Goal: Obtain resource: Download file/media

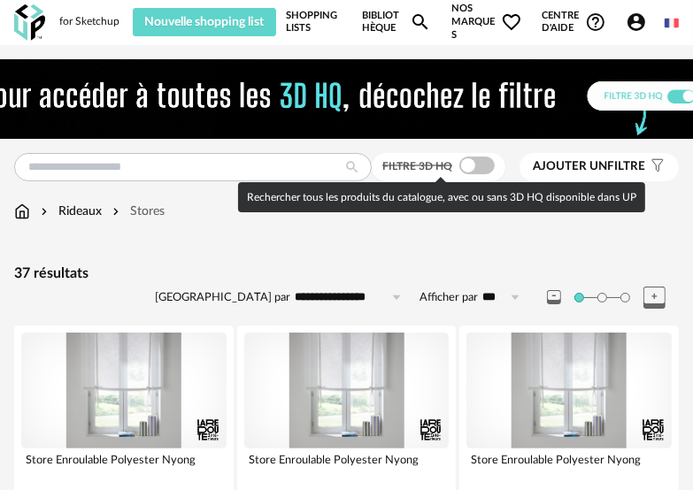
click at [469, 163] on span at bounding box center [476, 166] width 35 height 18
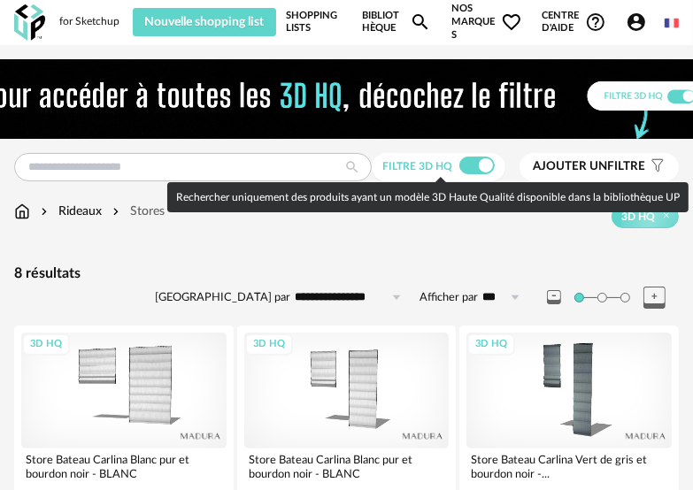
click at [485, 163] on span at bounding box center [476, 166] width 35 height 18
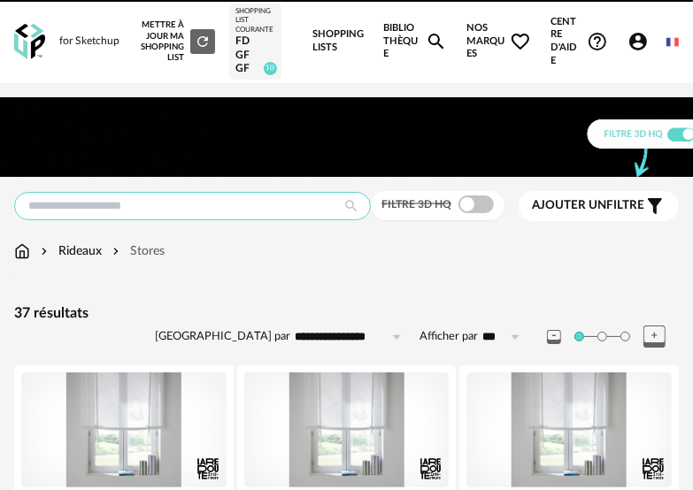
click at [150, 207] on input "text" at bounding box center [192, 206] width 357 height 28
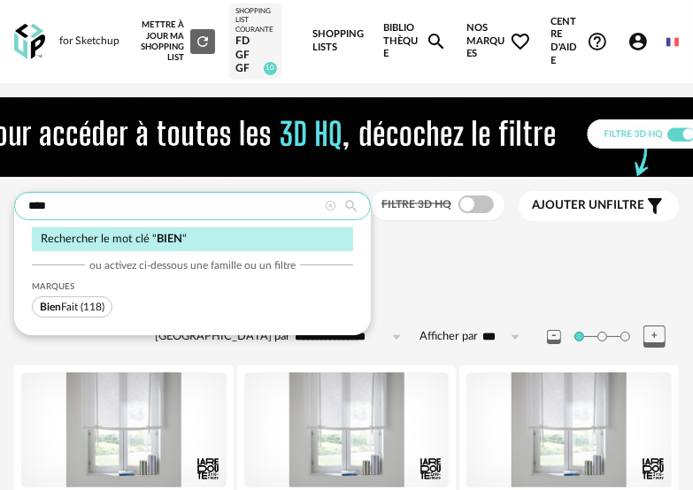
type input "****"
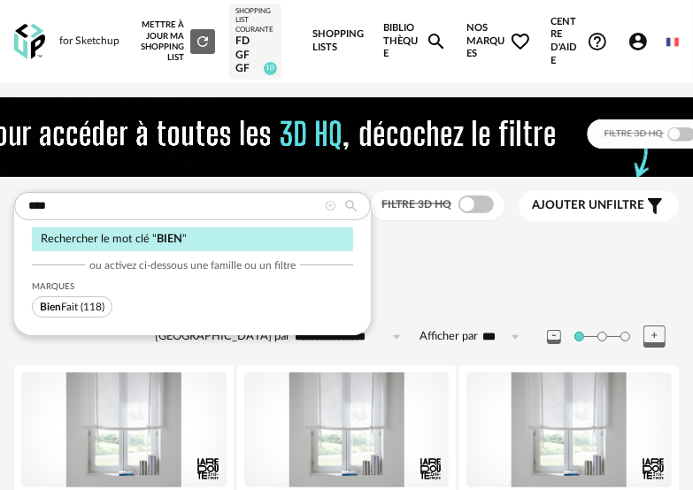
click at [57, 308] on span "Bien" at bounding box center [50, 307] width 21 height 11
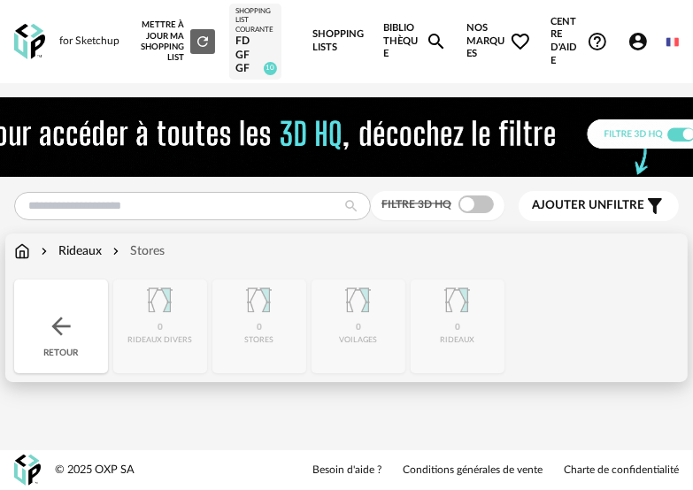
click at [18, 253] on img at bounding box center [22, 252] width 16 height 18
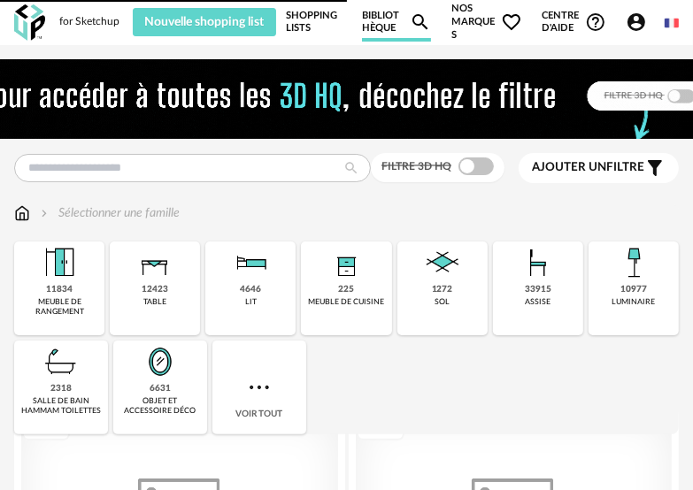
click at [142, 139] on img at bounding box center [347, 99] width 859 height 80
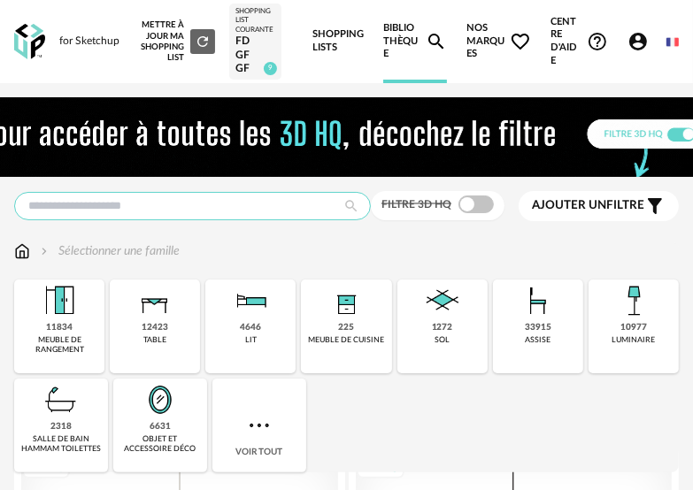
click at [184, 205] on input "text" at bounding box center [192, 206] width 357 height 28
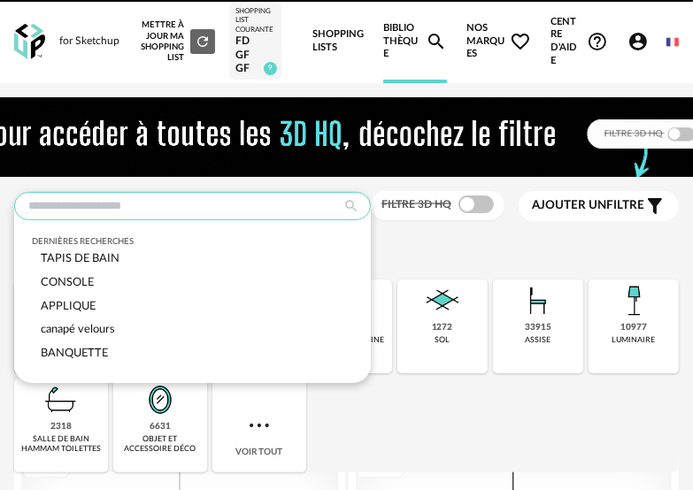
click at [110, 209] on input "text" at bounding box center [192, 206] width 357 height 28
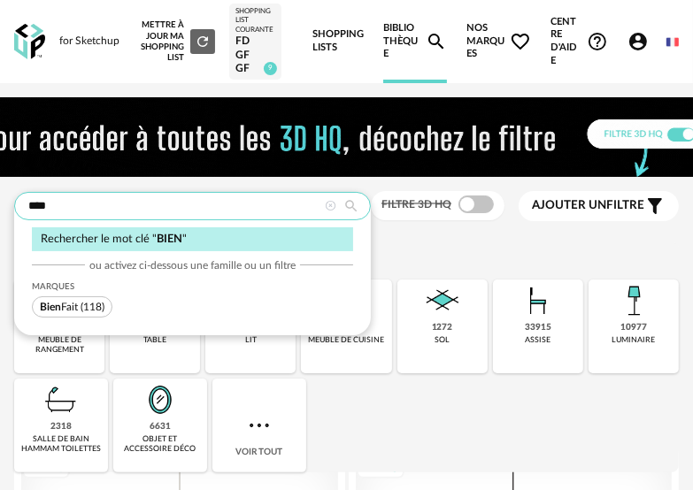
type input "****"
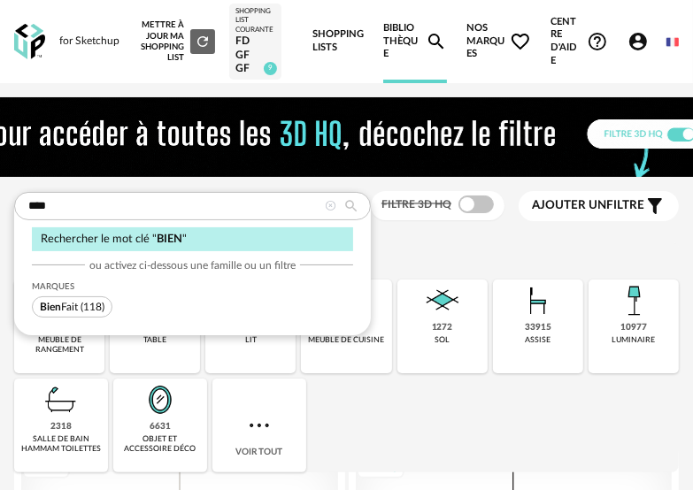
click at [74, 307] on span "Bien Fait" at bounding box center [59, 307] width 38 height 11
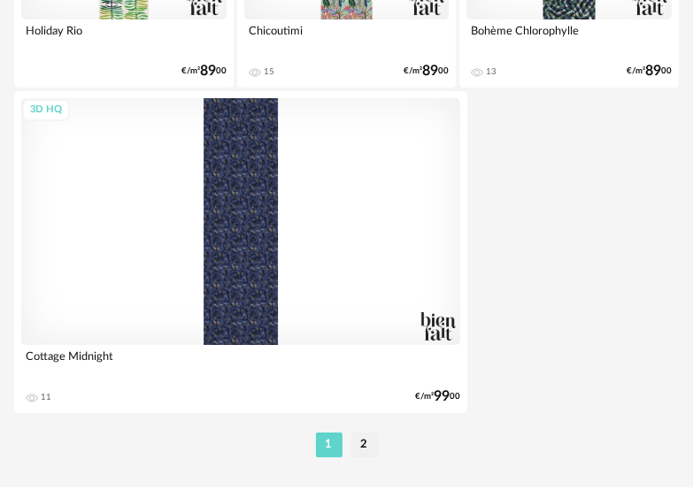
scroll to position [6718, 0]
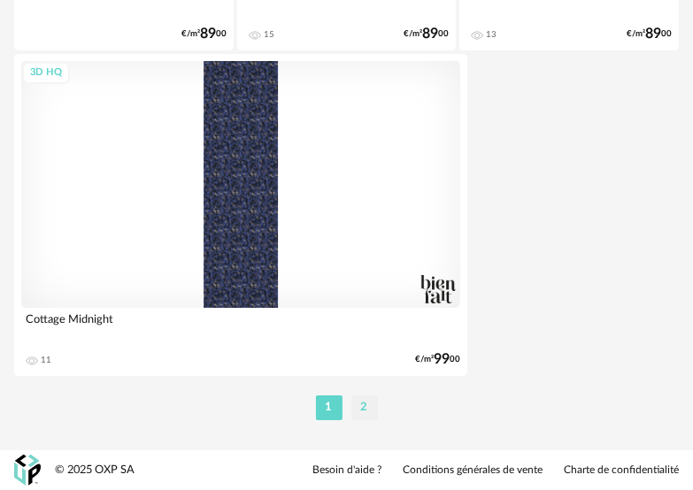
click at [364, 408] on li "2" at bounding box center [364, 408] width 27 height 25
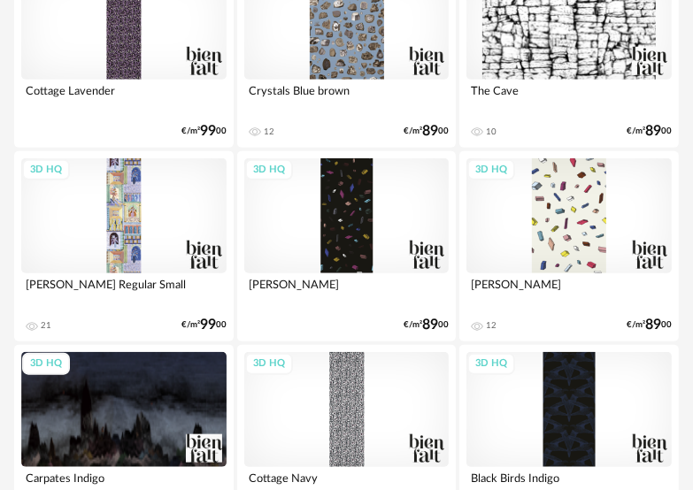
scroll to position [443, 0]
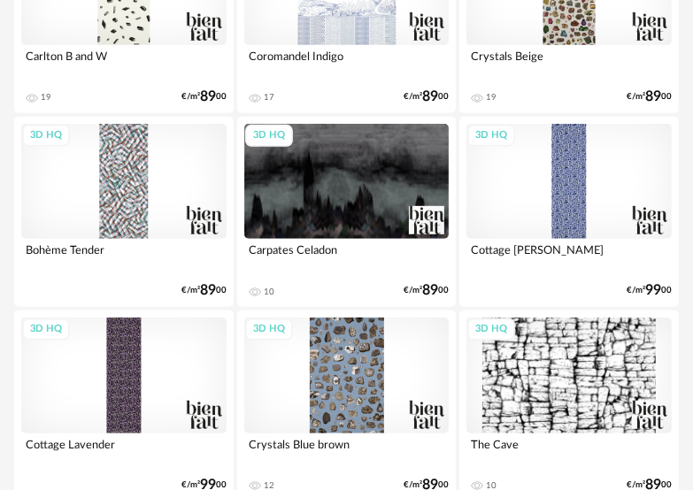
click at [570, 198] on div "3D HQ" at bounding box center [568, 181] width 205 height 115
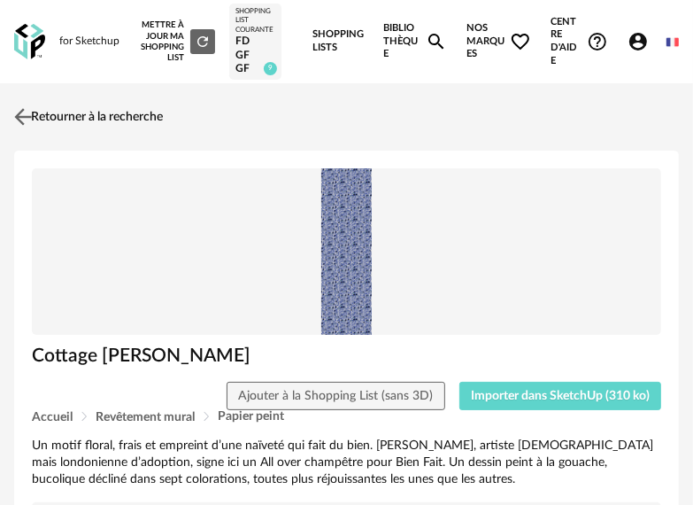
click at [19, 110] on img at bounding box center [24, 117] width 26 height 26
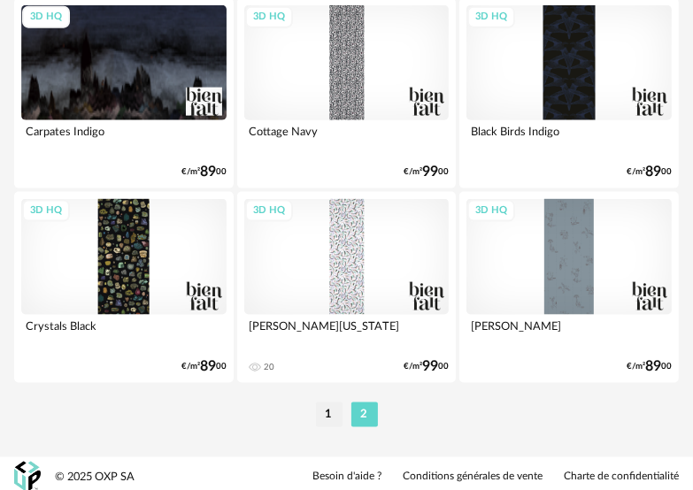
scroll to position [1150, 0]
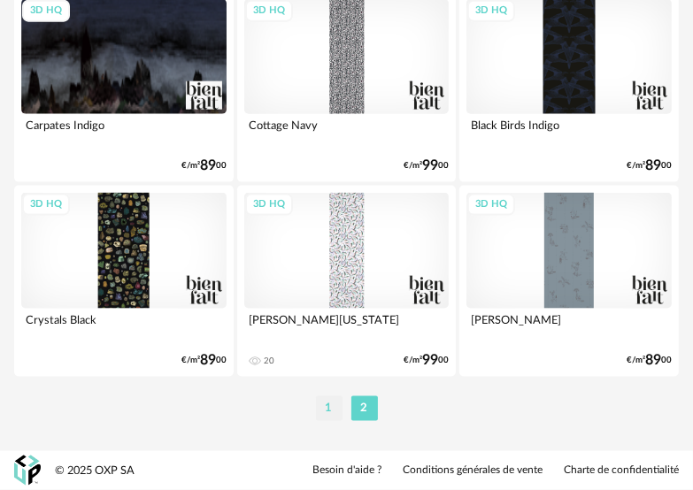
click at [326, 406] on li "1" at bounding box center [329, 409] width 27 height 25
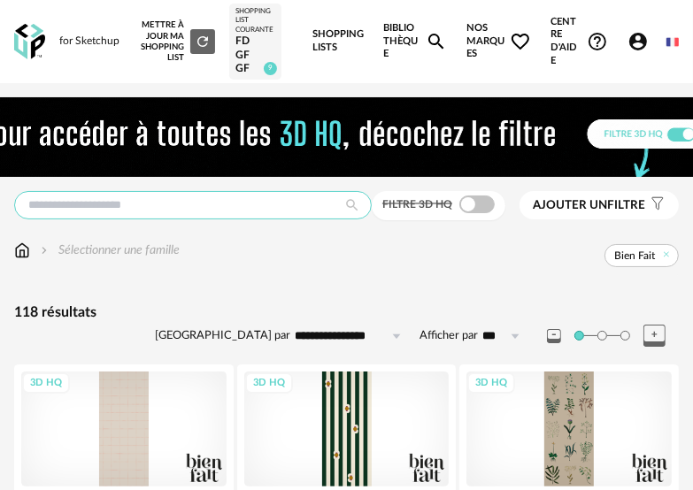
click at [154, 211] on input "text" at bounding box center [193, 205] width 358 height 28
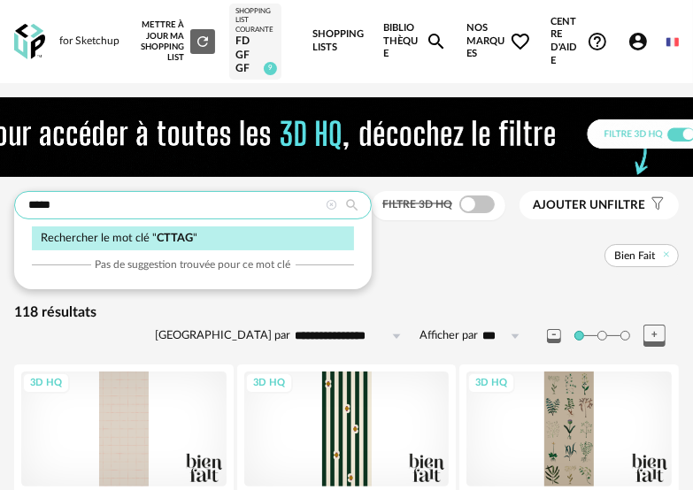
click at [37, 203] on input "*****" at bounding box center [193, 205] width 358 height 28
click at [81, 205] on input "******" at bounding box center [193, 205] width 358 height 28
type input "*******"
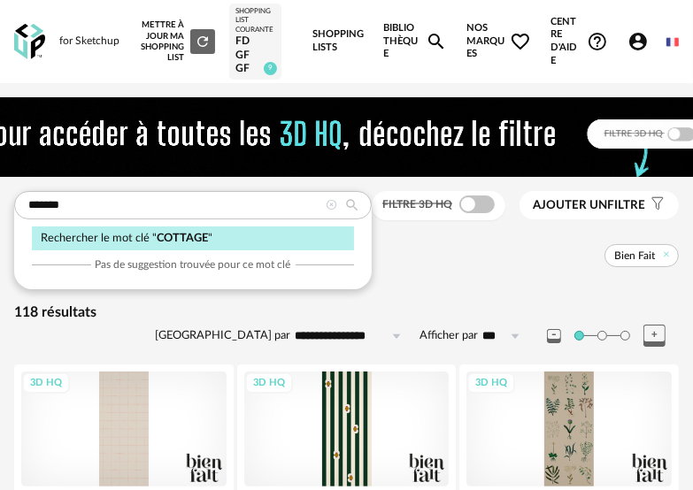
click at [351, 204] on icon at bounding box center [352, 205] width 30 height 16
type input "**********"
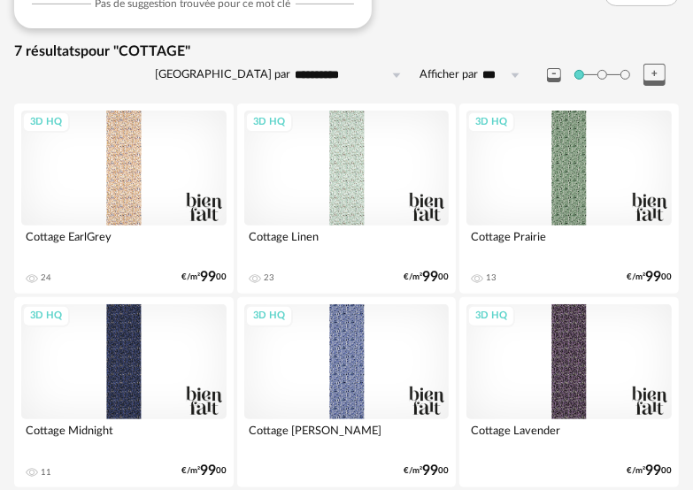
scroll to position [266, 0]
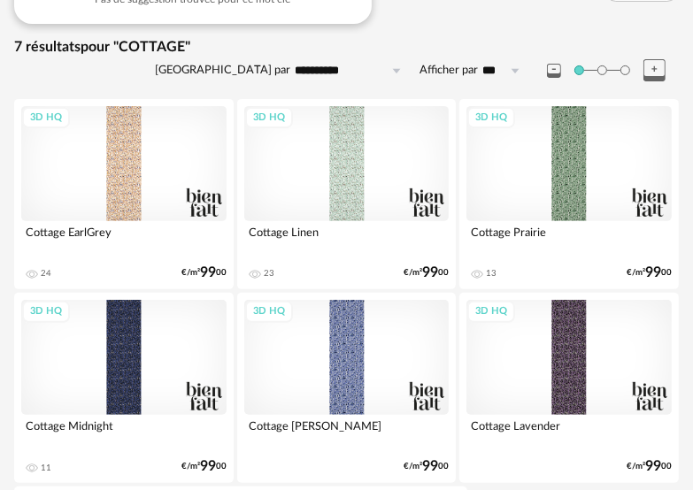
click at [128, 346] on div "3D HQ" at bounding box center [123, 357] width 205 height 115
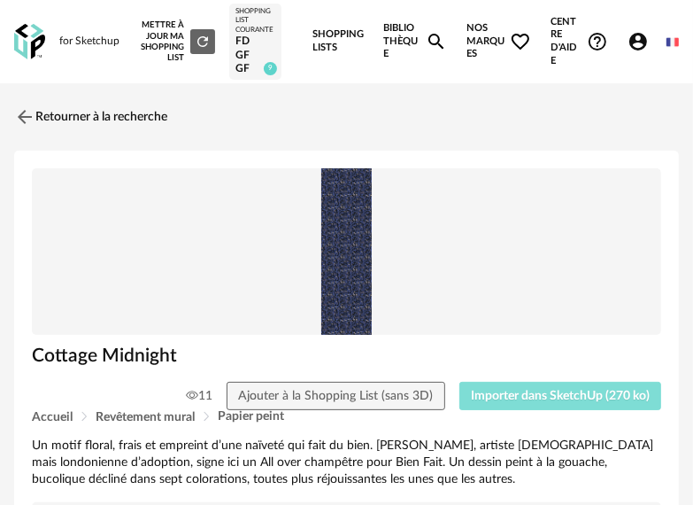
click at [527, 394] on span "Importer dans SketchUp (270 ko)" at bounding box center [560, 395] width 179 height 12
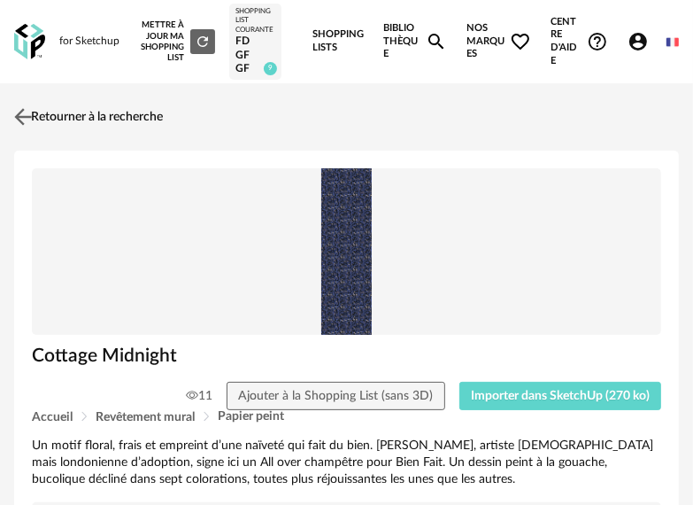
click at [22, 117] on img at bounding box center [24, 117] width 26 height 26
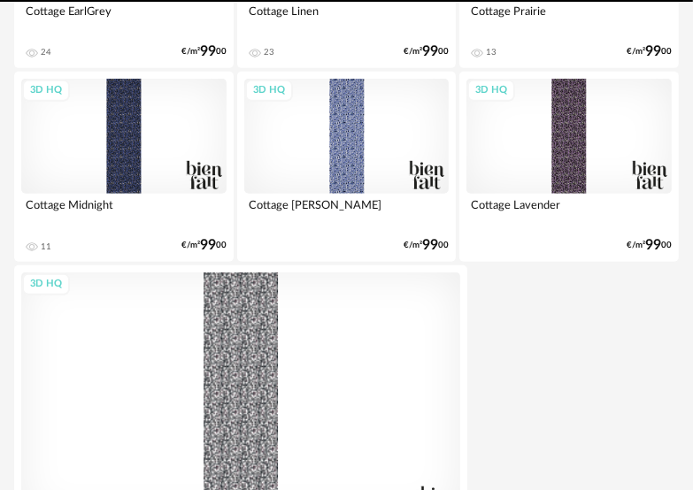
scroll to position [491, 0]
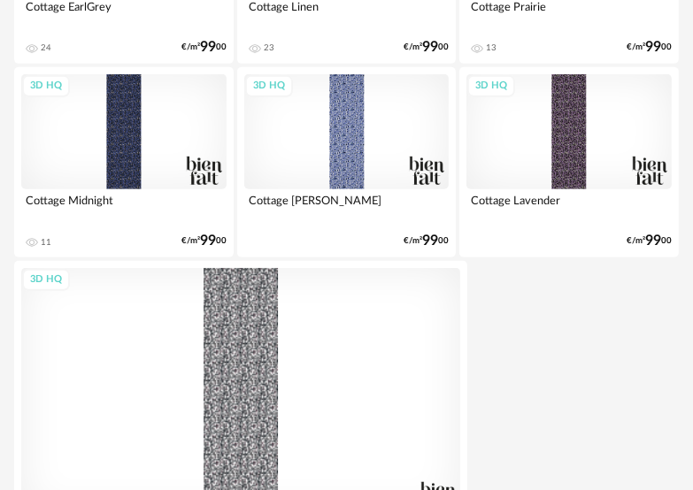
click at [579, 127] on div "3D HQ" at bounding box center [568, 131] width 205 height 115
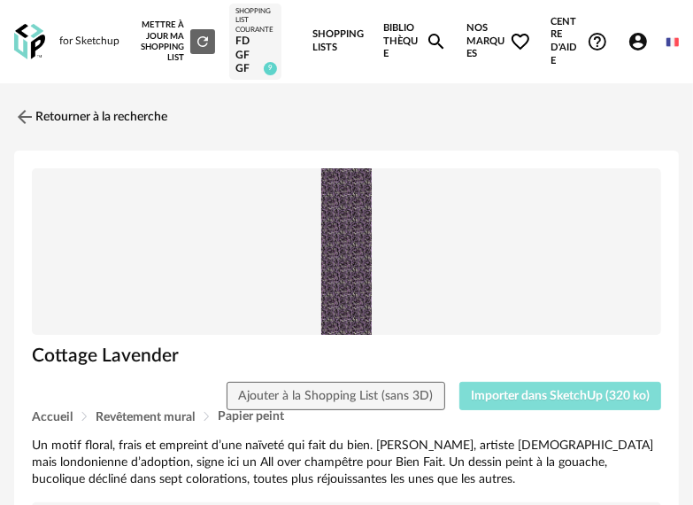
click at [511, 395] on span "Importer dans SketchUp (320 ko)" at bounding box center [560, 395] width 179 height 12
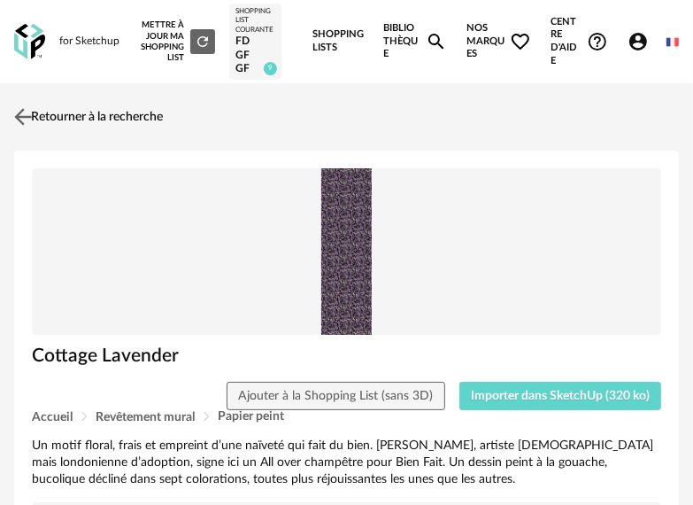
click at [40, 112] on link "Retourner à la recherche" at bounding box center [86, 116] width 153 height 39
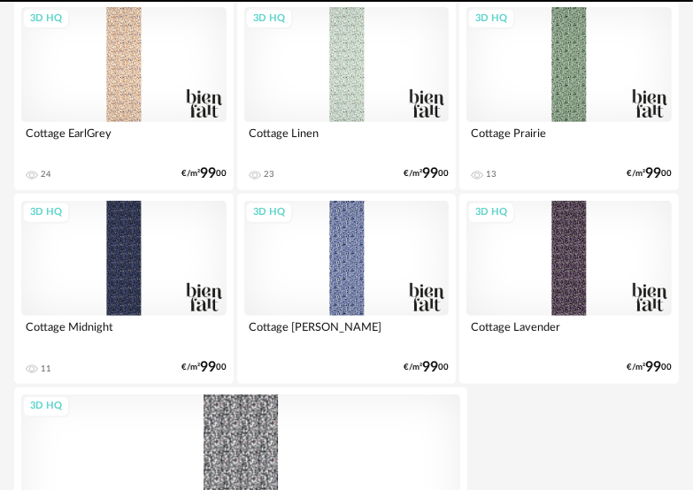
scroll to position [491, 0]
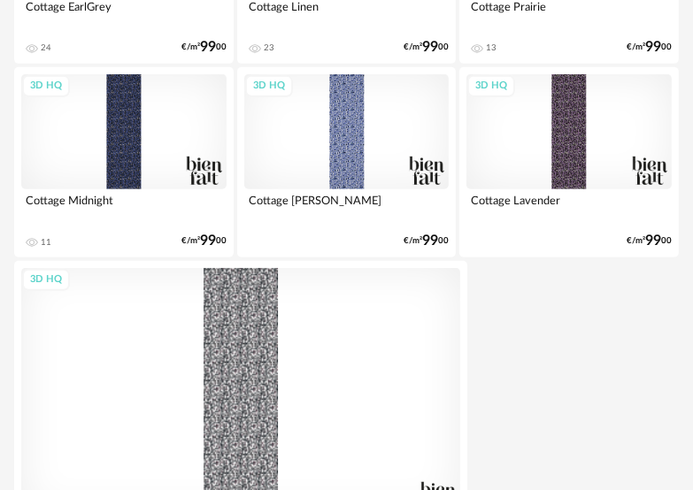
click at [118, 129] on div "3D HQ" at bounding box center [123, 131] width 205 height 115
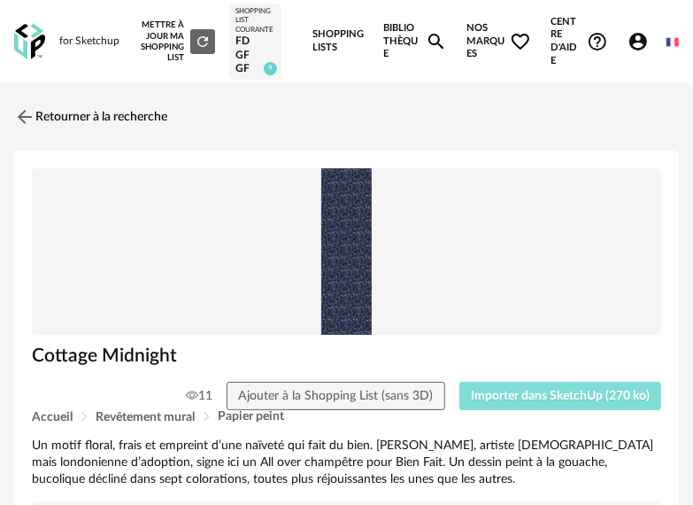
click at [510, 387] on button "Importer dans SketchUp (270 ko)" at bounding box center [560, 396] width 203 height 28
drag, startPoint x: 510, startPoint y: 387, endPoint x: 592, endPoint y: 475, distance: 120.9
